Goal: Information Seeking & Learning: Learn about a topic

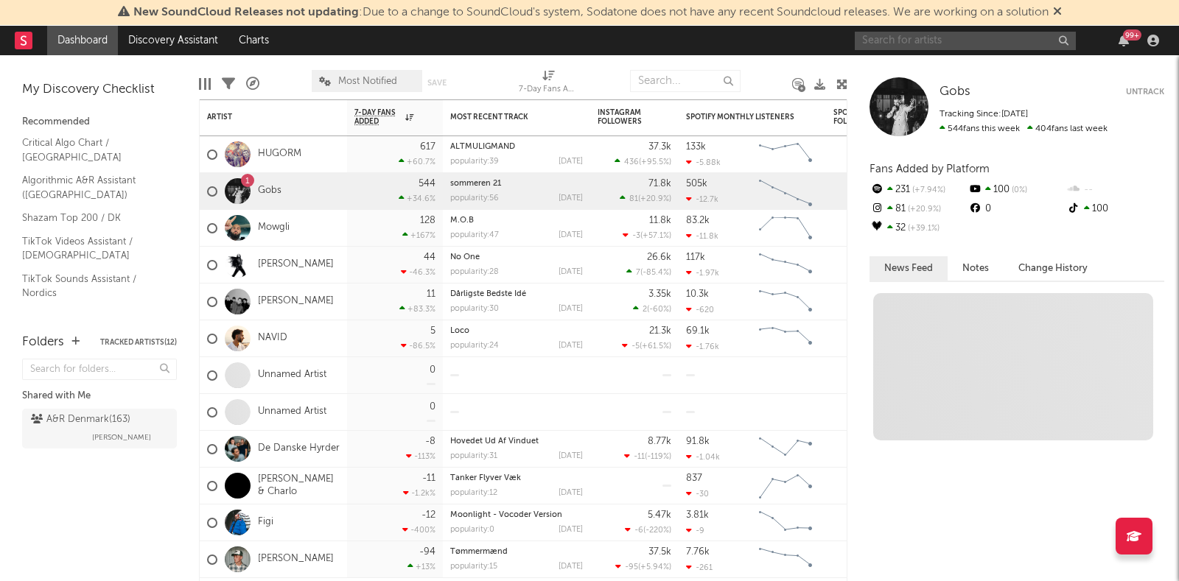
click at [945, 41] on input "text" at bounding box center [965, 41] width 221 height 18
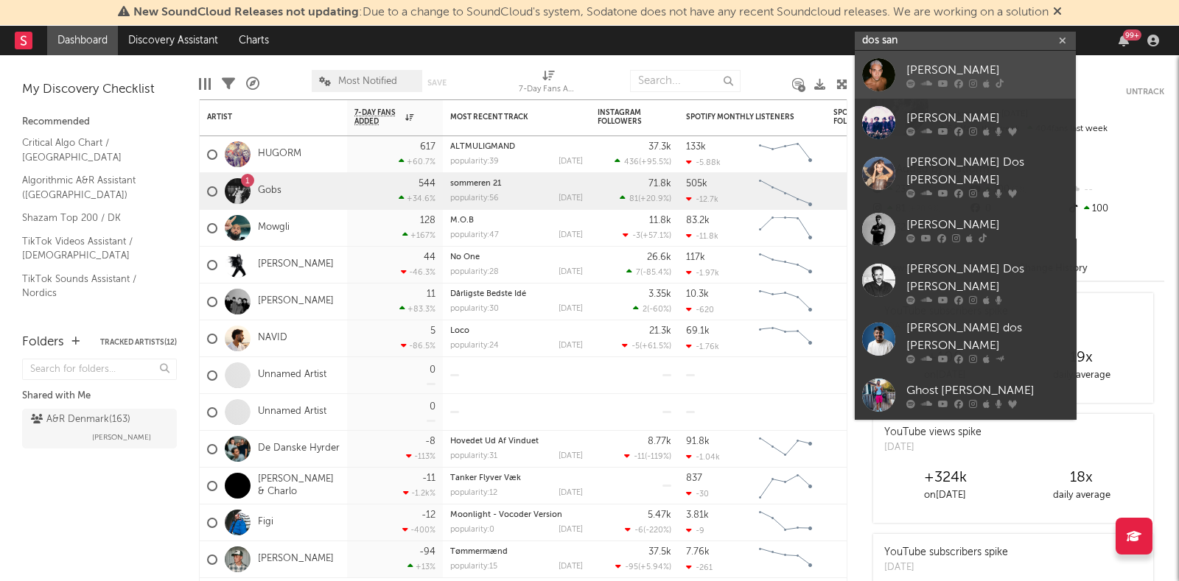
type input "dos san"
click at [907, 88] on link "[PERSON_NAME]" at bounding box center [965, 75] width 221 height 48
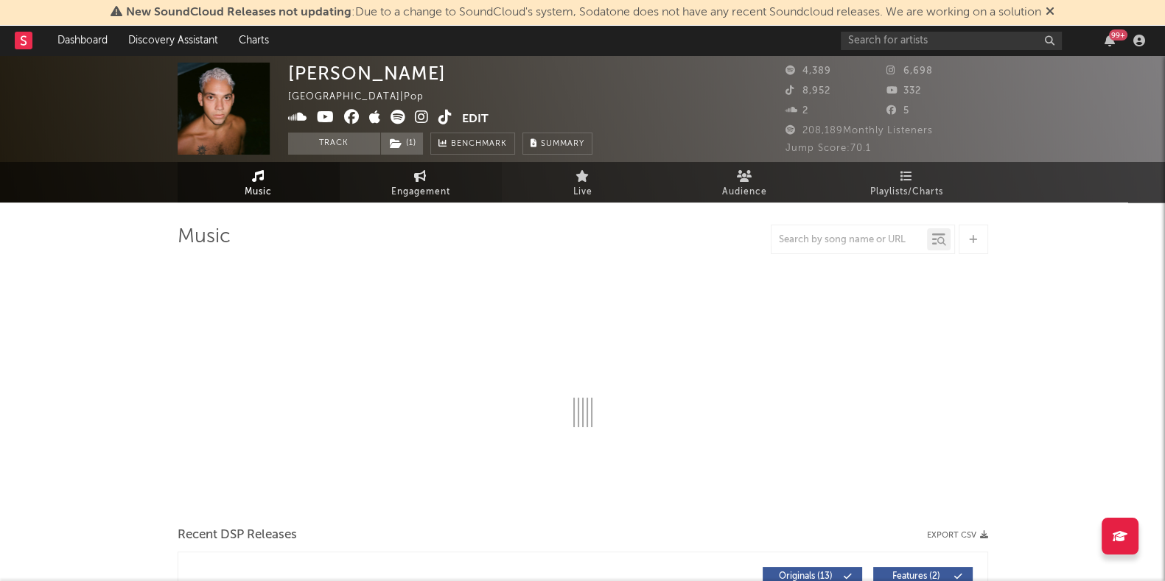
click at [416, 178] on icon at bounding box center [420, 176] width 13 height 12
select select "1w"
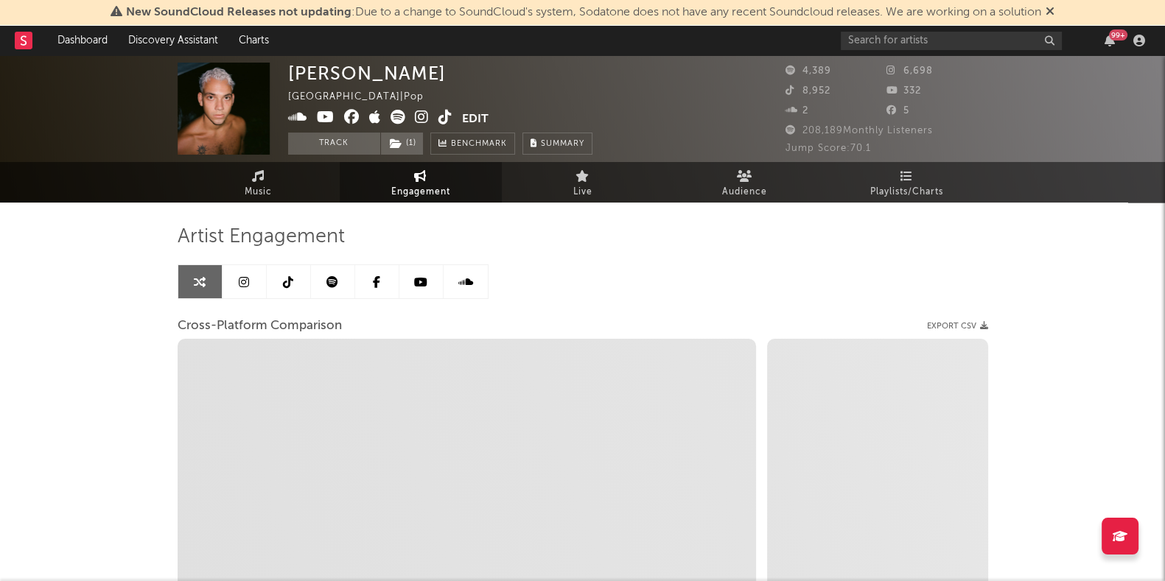
select select "1m"
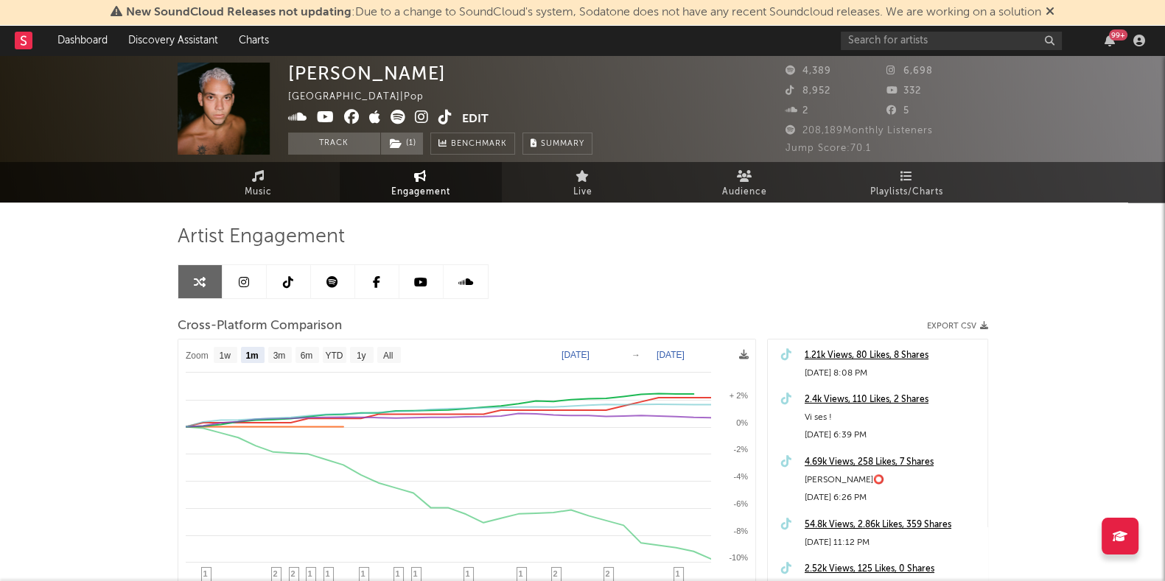
click at [236, 279] on link at bounding box center [245, 281] width 44 height 33
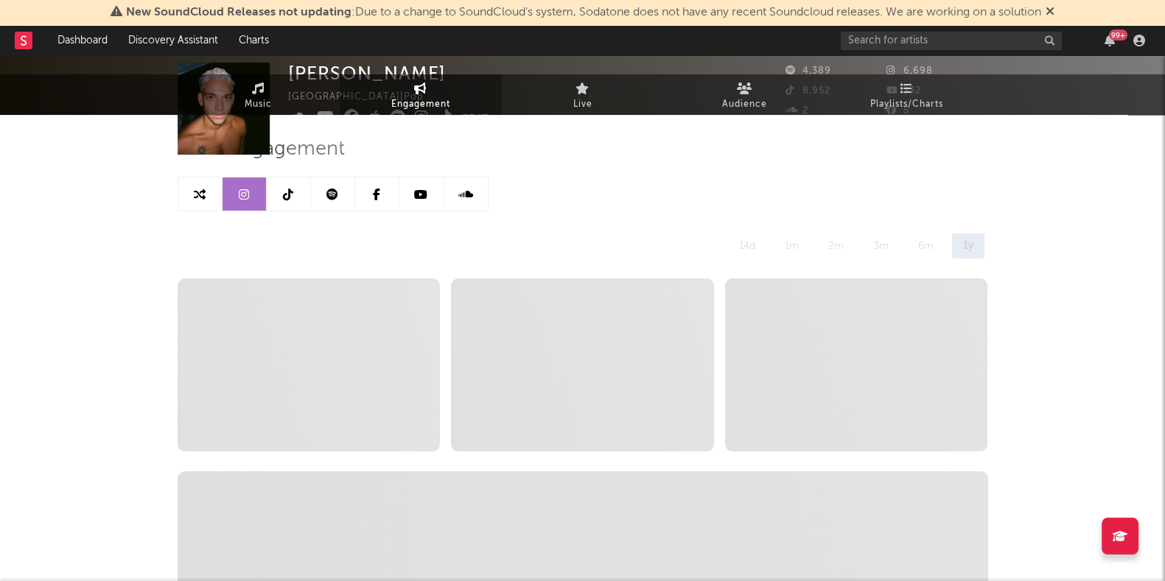
select select "6m"
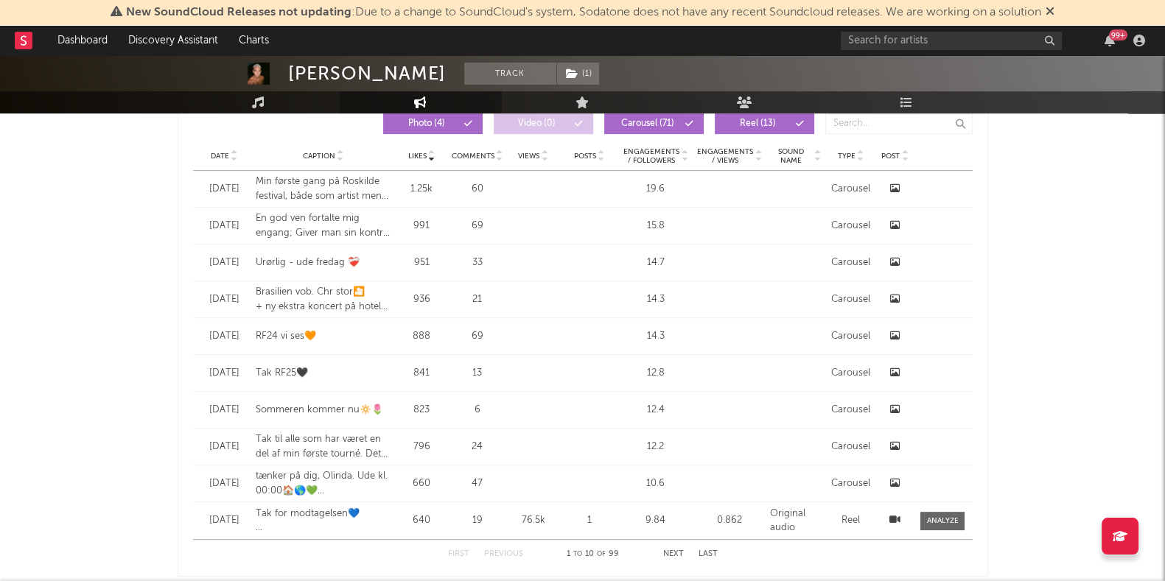
scroll to position [626, 0]
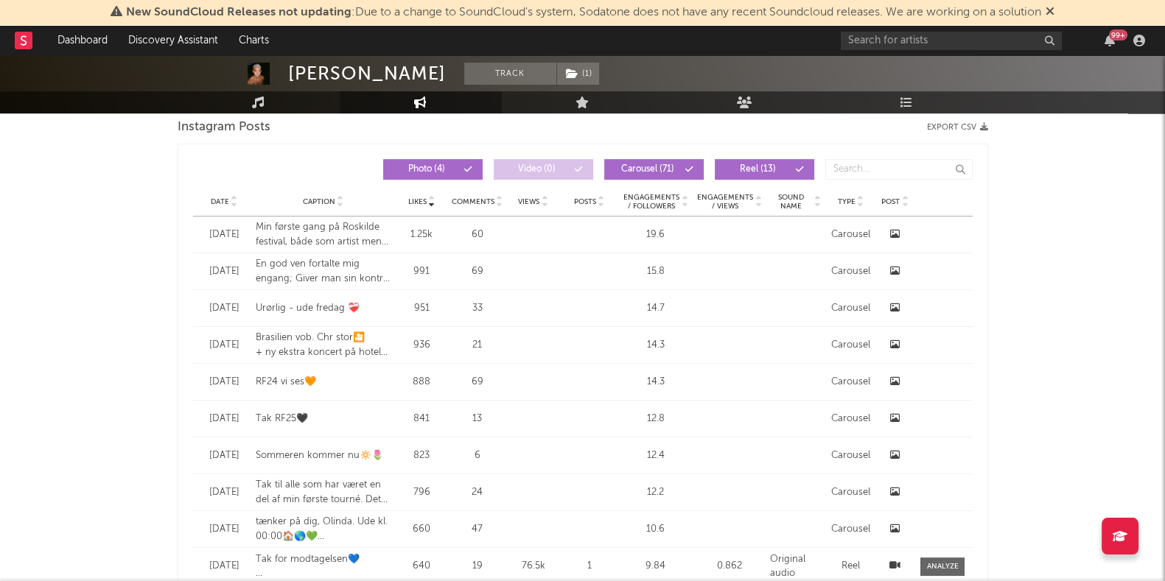
click at [206, 201] on div "Date" at bounding box center [224, 201] width 48 height 11
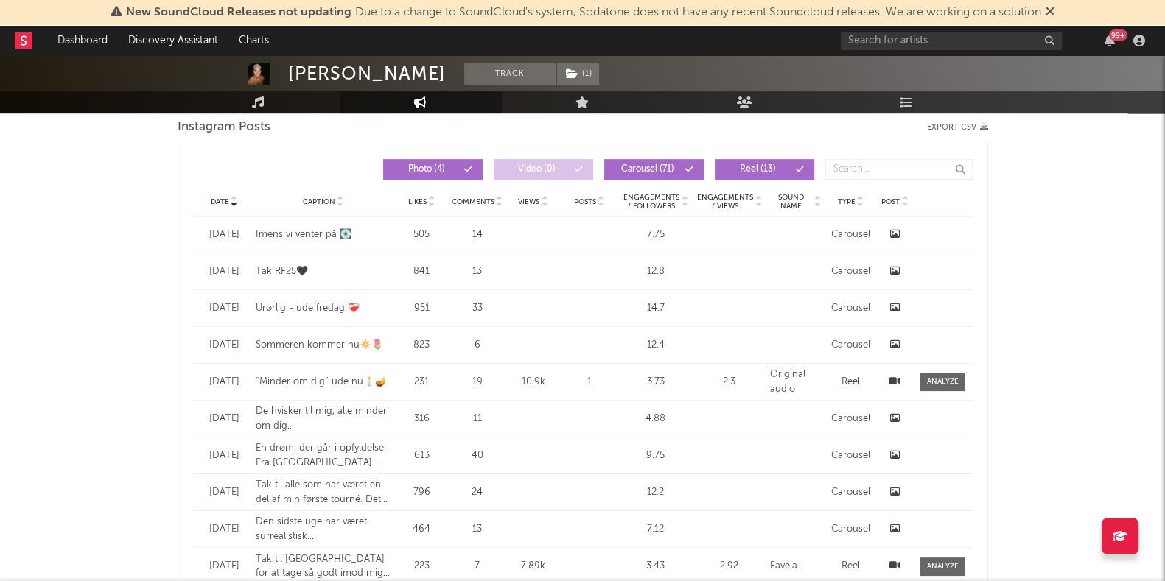
click at [206, 201] on div "Date" at bounding box center [224, 201] width 48 height 11
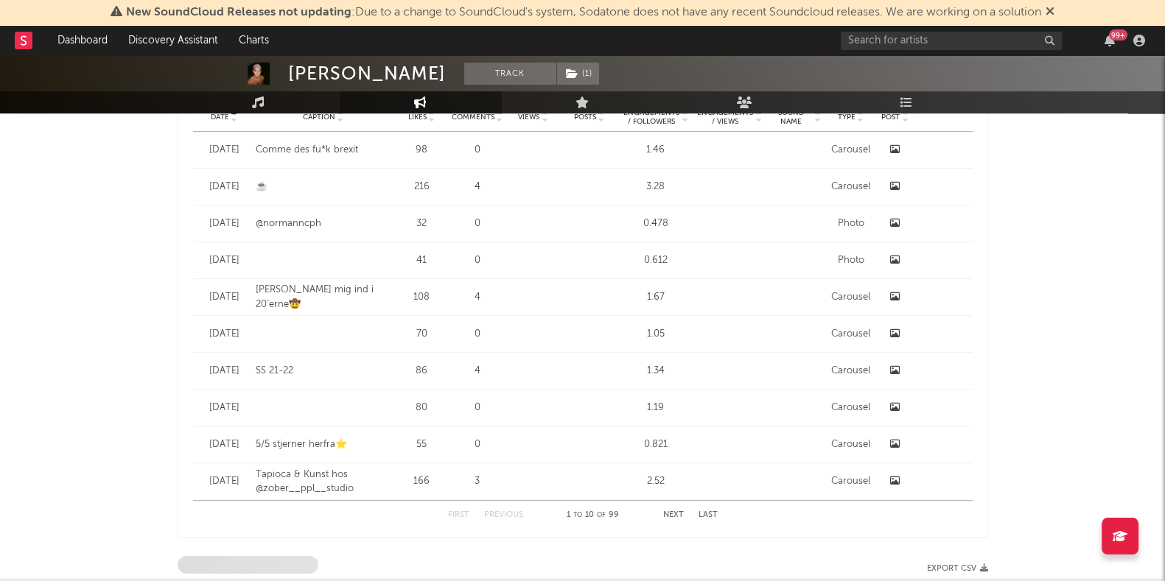
scroll to position [751, 0]
